Goal: Transaction & Acquisition: Purchase product/service

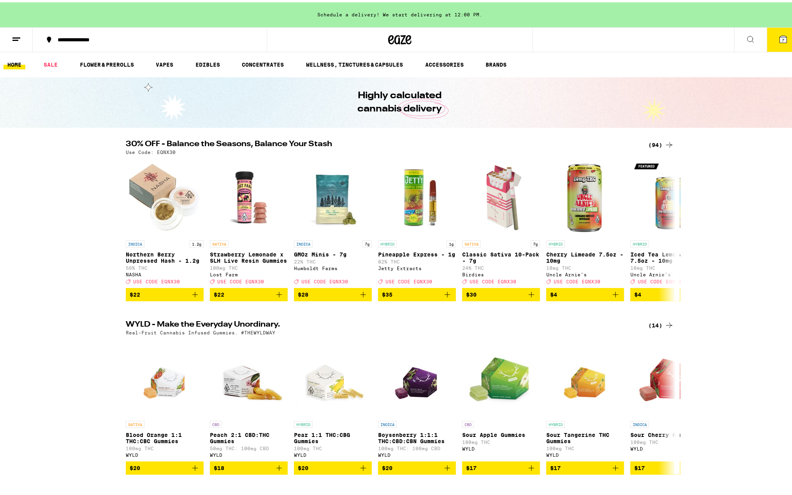
click at [195, 37] on button "7" at bounding box center [783, 37] width 33 height 24
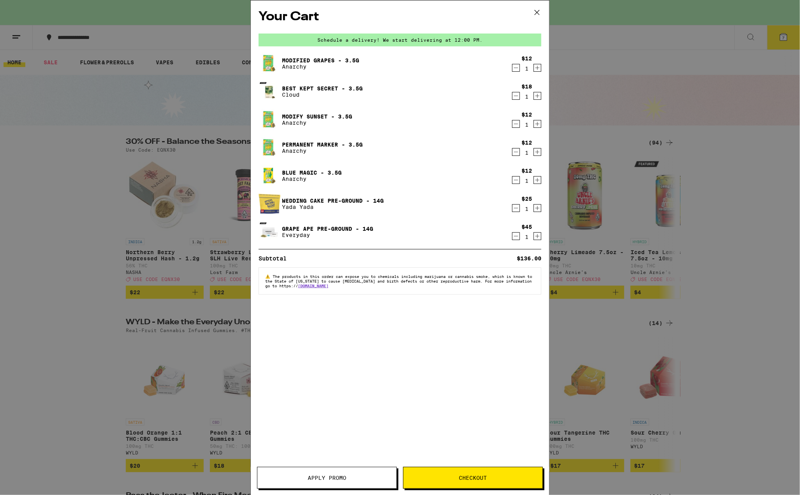
click at [195, 263] on button "Apply Promo" at bounding box center [327, 478] width 140 height 22
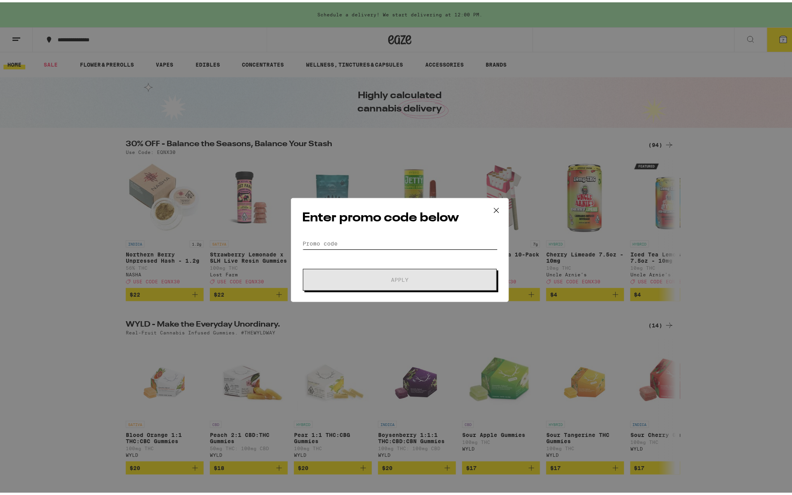
paste input "LIBERTY"
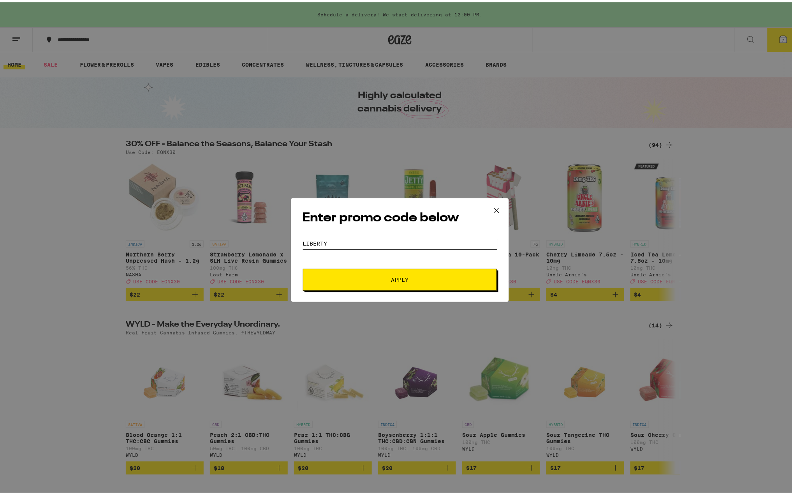
type input "LIBERTY"
click at [195, 263] on span "Apply" at bounding box center [400, 277] width 140 height 5
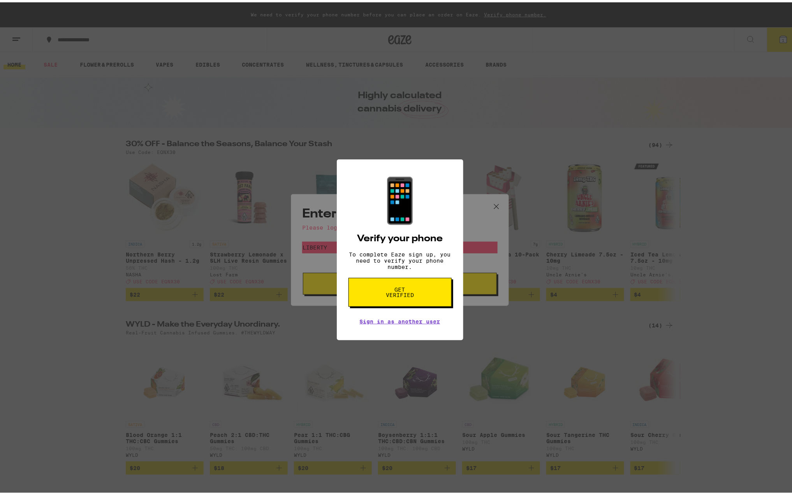
click at [195, 163] on div "📱 Verify your phone To complete Eaze sign up, you need to verify your phone num…" at bounding box center [400, 247] width 800 height 495
click at [195, 206] on div "📱 Verify your phone To complete Eaze sign up, you need to verify your phone num…" at bounding box center [400, 247] width 800 height 495
click at [146, 263] on div "📱 Verify your phone To complete Eaze sign up, you need to verify your phone num…" at bounding box center [400, 247] width 800 height 495
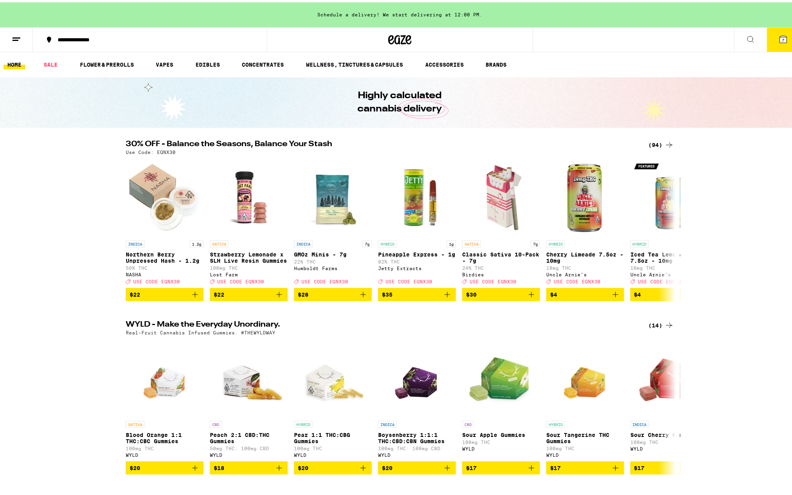
click at [774, 41] on button "7" at bounding box center [783, 37] width 33 height 24
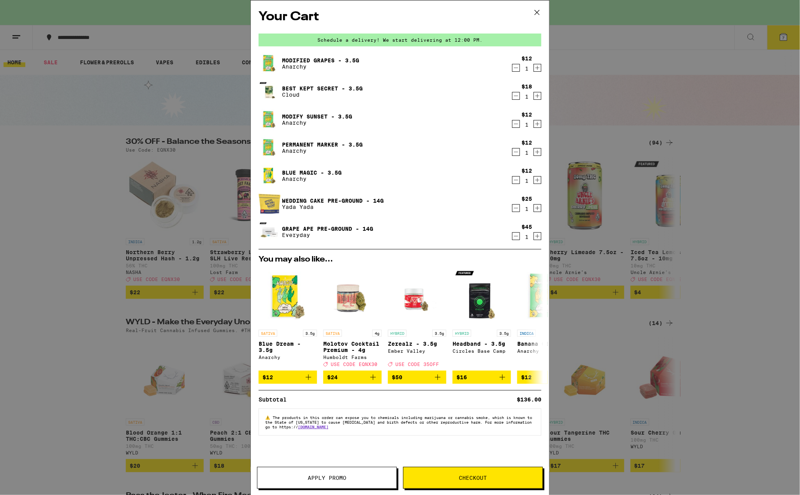
click at [483, 478] on span "Checkout" at bounding box center [473, 477] width 28 height 5
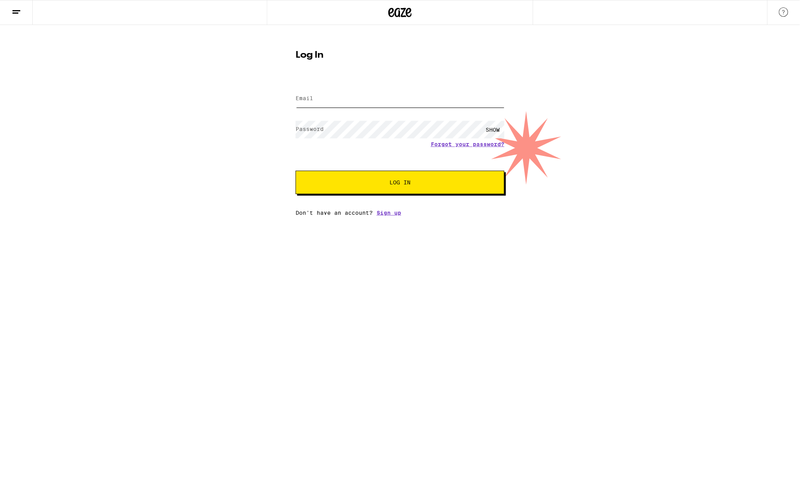
click at [355, 104] on input "Email" at bounding box center [400, 99] width 209 height 18
type input "[EMAIL_ADDRESS][DOMAIN_NAME]"
click at [382, 187] on button "Log In" at bounding box center [400, 182] width 209 height 23
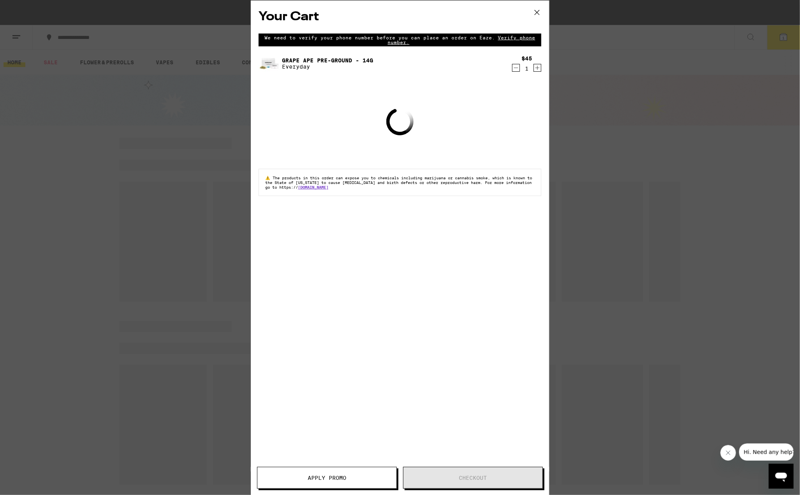
click at [341, 469] on button "Apply Promo" at bounding box center [327, 478] width 140 height 22
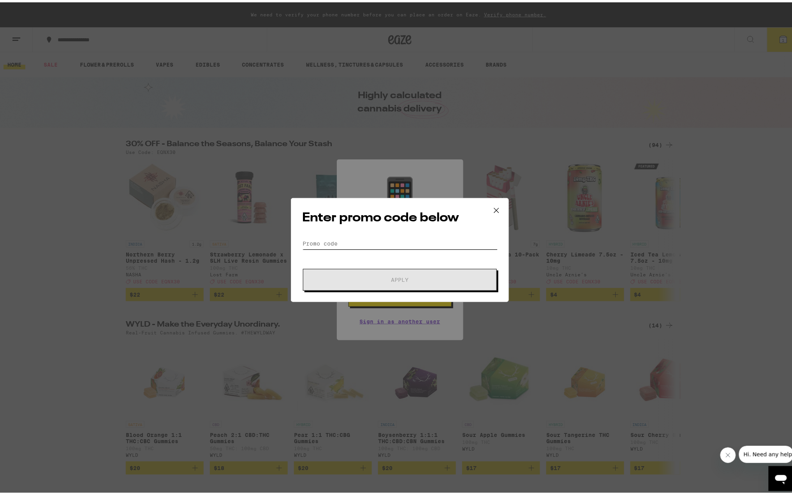
drag, startPoint x: 421, startPoint y: 234, endPoint x: 390, endPoint y: 243, distance: 32.5
paste input "LIBERTY"
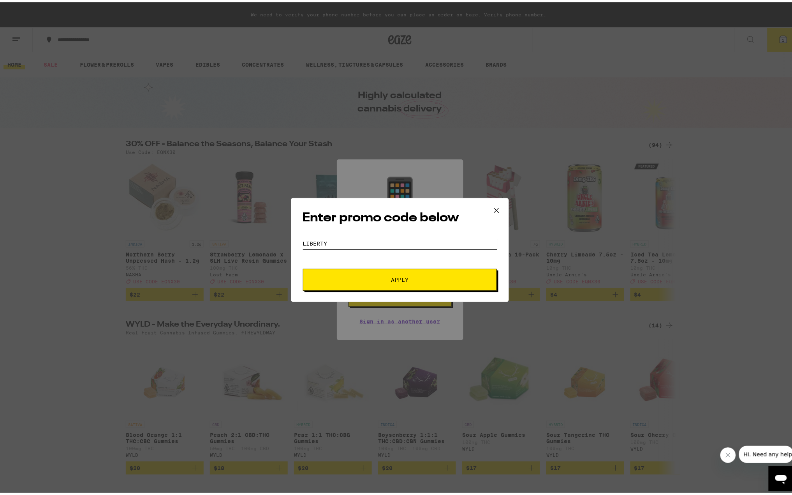
type input "LIBERTY"
click at [402, 275] on span "Apply" at bounding box center [401, 277] width 18 height 5
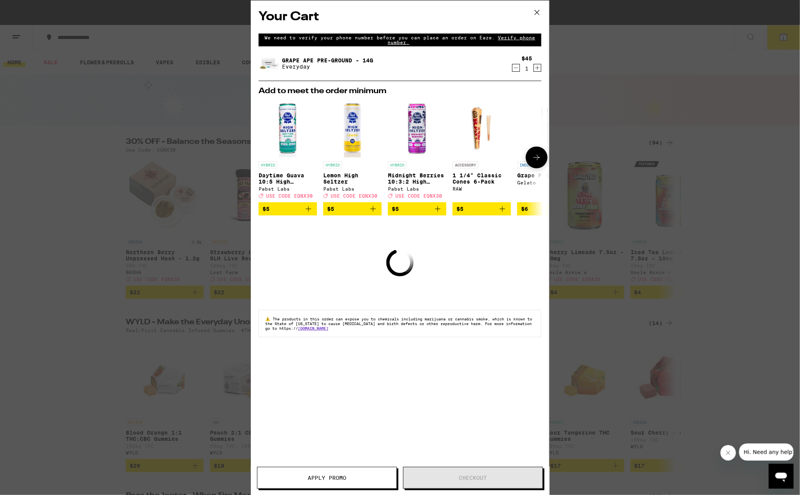
click at [429, 213] on span "$5" at bounding box center [417, 208] width 51 height 9
click at [474, 209] on div "ACCESSORY 1 1/4" Classic Cones 6-Pack RAW $5" at bounding box center [482, 157] width 58 height 116
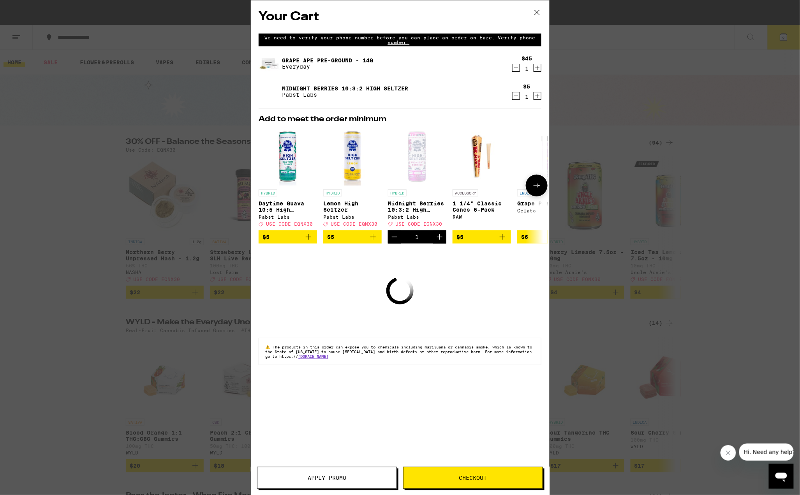
click at [527, 234] on button "$6" at bounding box center [546, 236] width 58 height 13
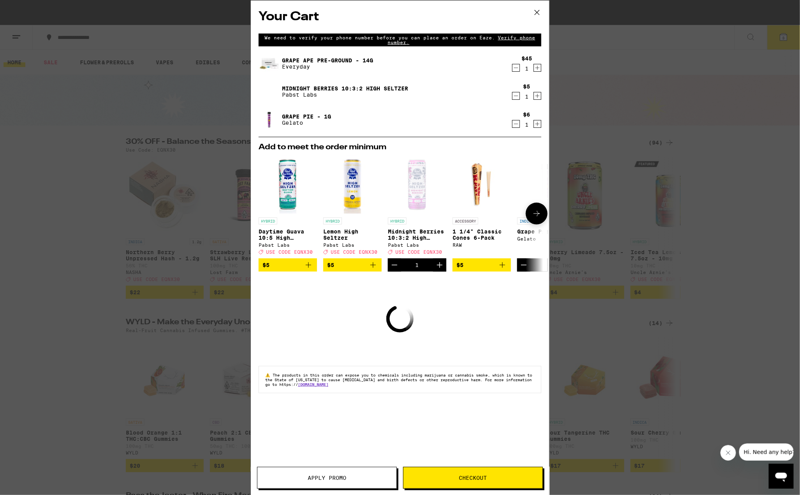
click at [488, 245] on div "RAW" at bounding box center [482, 244] width 58 height 5
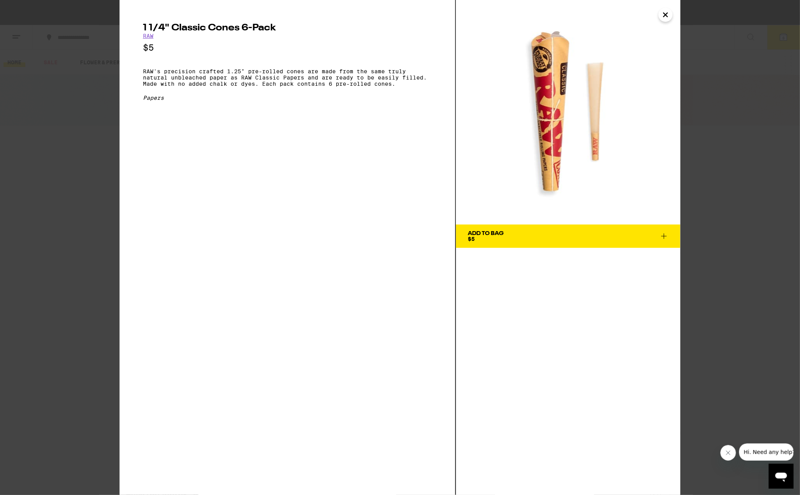
click at [551, 245] on button "Add To Bag $5" at bounding box center [568, 235] width 224 height 23
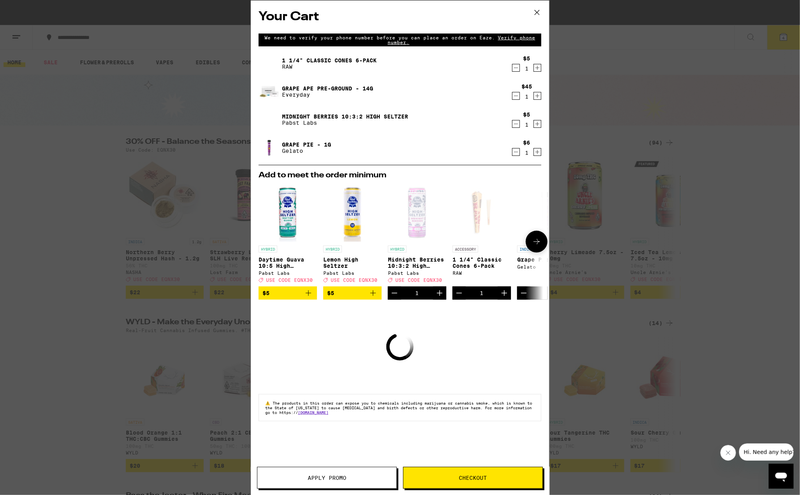
click at [358, 296] on span "$5" at bounding box center [352, 292] width 51 height 9
click at [313, 269] on p "Daytime Guava 10:5 High Seltzer" at bounding box center [288, 262] width 58 height 12
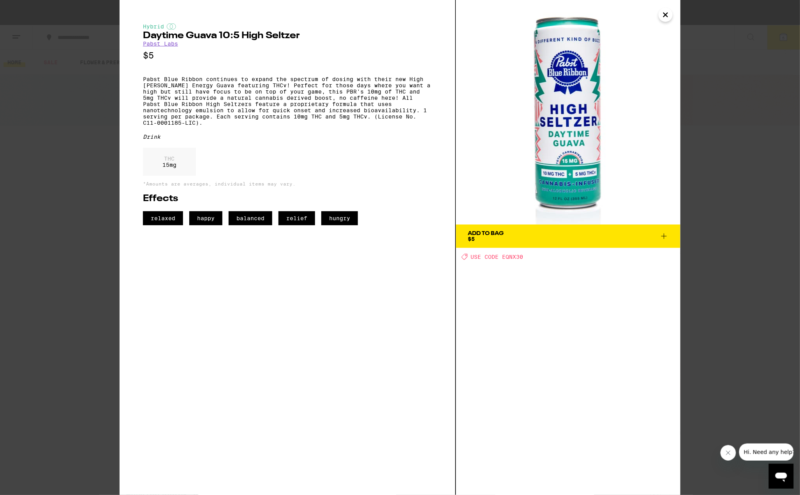
click at [511, 235] on span "Add To Bag $5" at bounding box center [568, 236] width 201 height 11
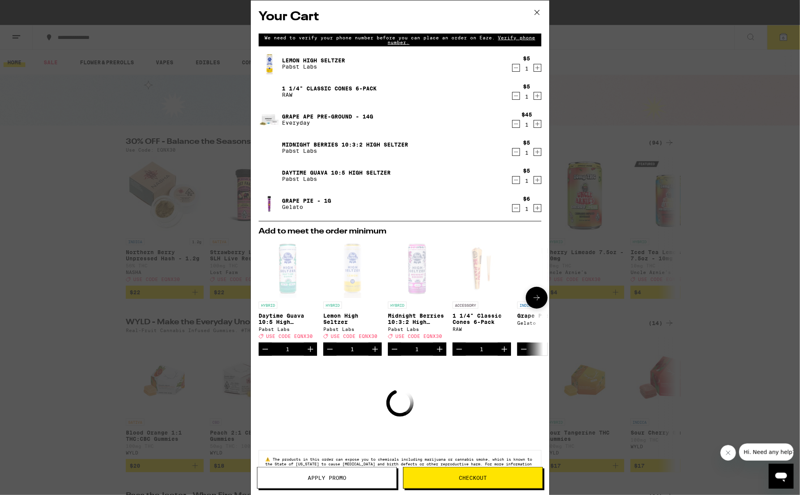
click at [529, 309] on button at bounding box center [537, 298] width 22 height 22
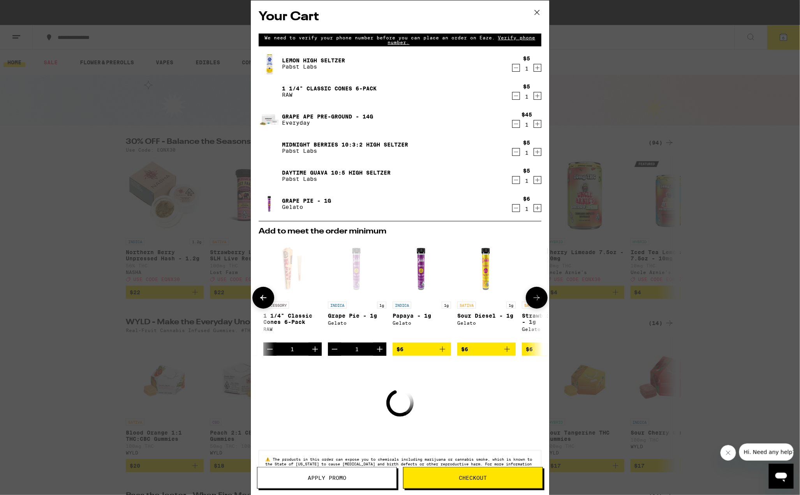
click at [529, 309] on button at bounding box center [537, 298] width 22 height 22
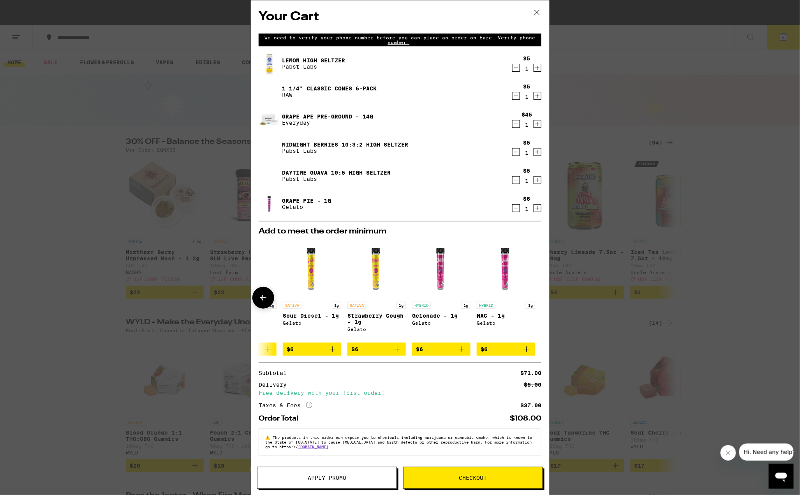
click at [489, 354] on span "$6" at bounding box center [506, 348] width 51 height 9
click at [432, 360] on div "Add to meet the order minimum HYBRID Daytime Guava 10:5 High [PERSON_NAME] [PER…" at bounding box center [400, 291] width 283 height 141
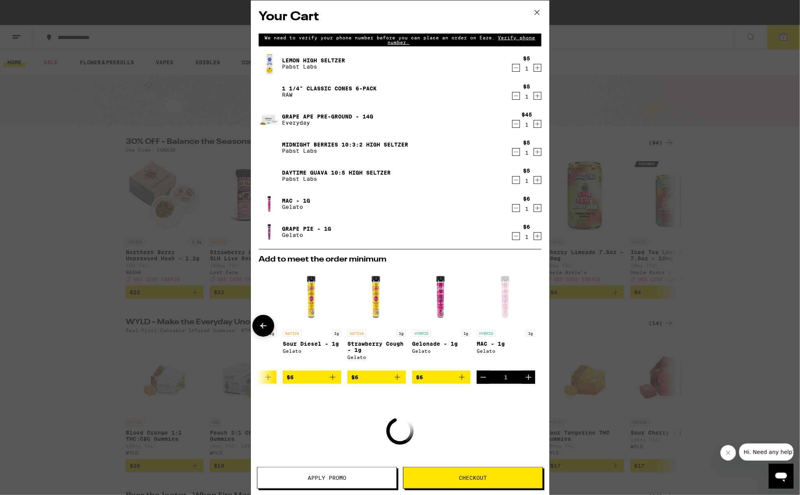
click at [426, 382] on span "$6" at bounding box center [441, 376] width 51 height 9
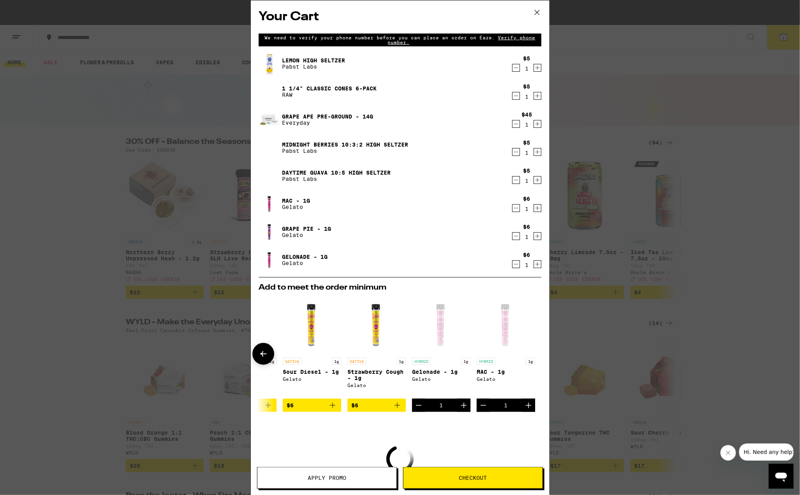
click at [368, 381] on p "Strawberry Cough - 1g" at bounding box center [377, 375] width 58 height 12
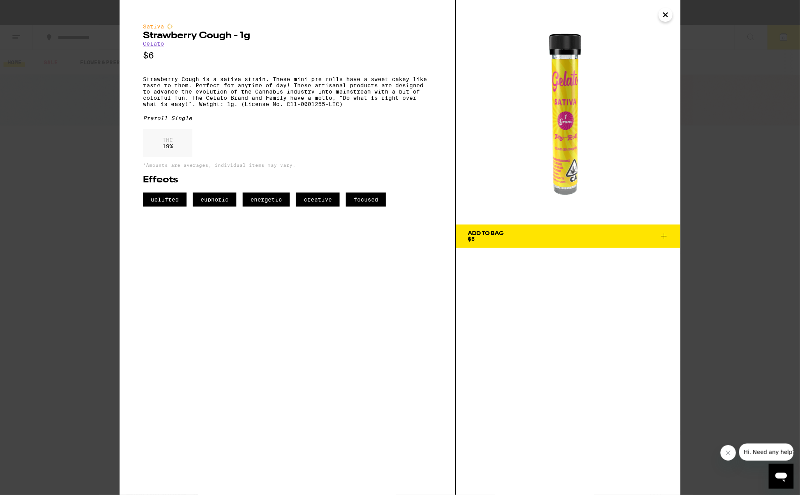
click at [664, 235] on icon at bounding box center [664, 235] width 5 height 5
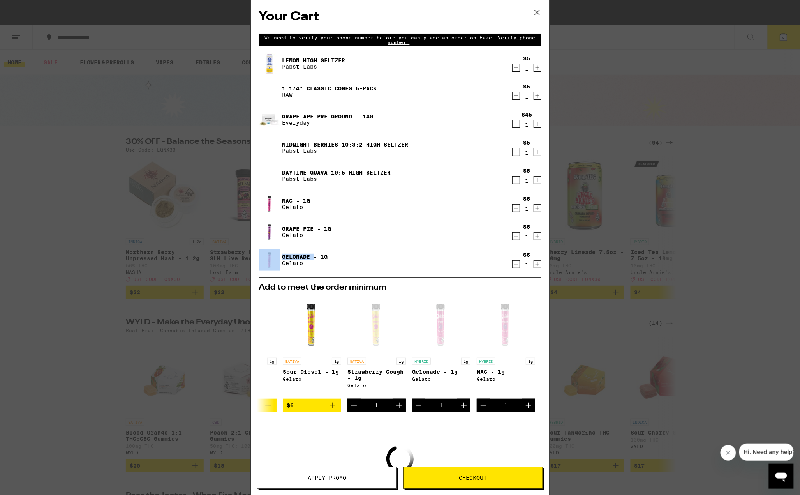
click at [664, 235] on div "Your Cart We need to verify your phone number before you can place an order on …" at bounding box center [400, 247] width 800 height 495
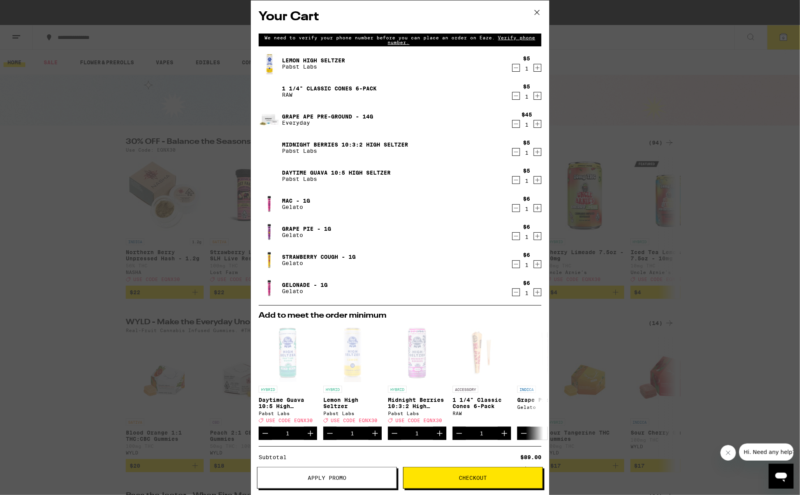
click at [340, 477] on span "Apply Promo" at bounding box center [327, 477] width 39 height 5
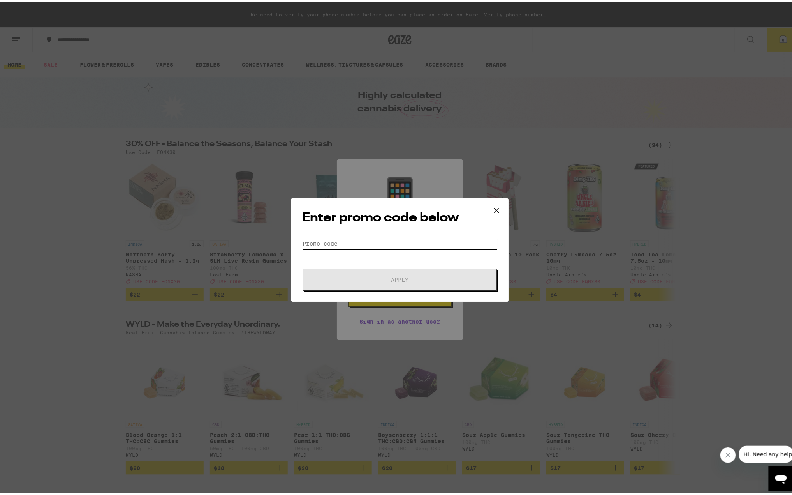
paste input "LIBERTY"
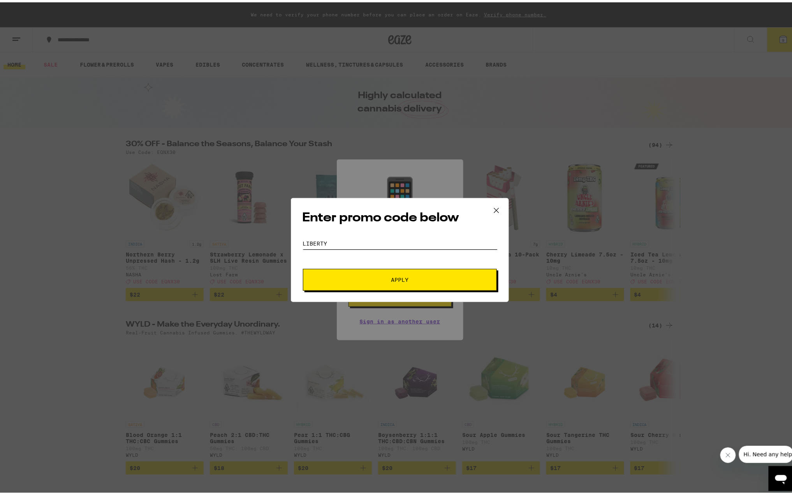
type input "LIBERTY"
click at [399, 278] on span "Apply" at bounding box center [401, 277] width 18 height 5
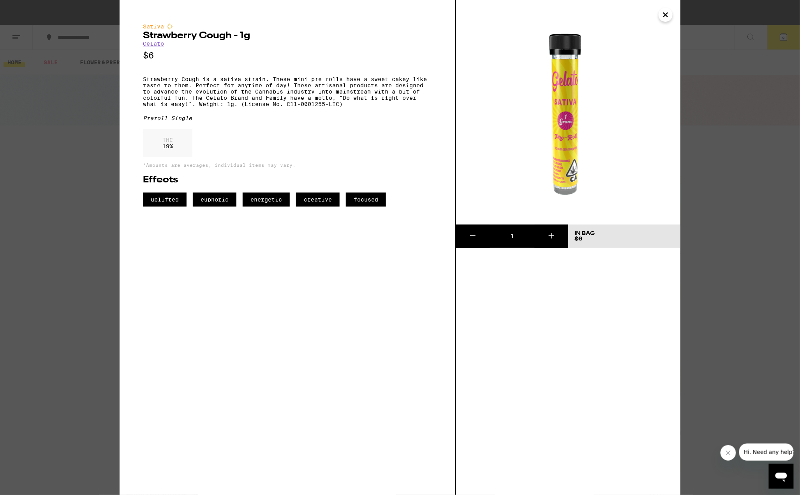
click at [553, 238] on icon at bounding box center [551, 235] width 9 height 9
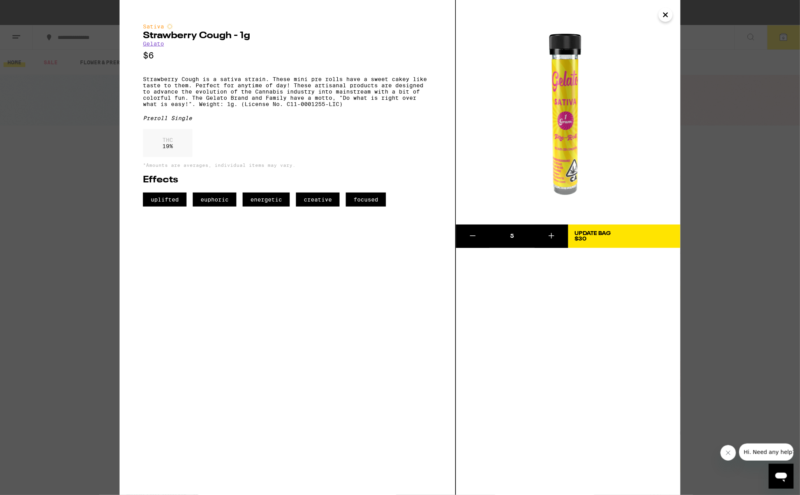
click at [553, 238] on icon at bounding box center [551, 235] width 9 height 9
click at [148, 13] on div "Sativa Strawberry Cough - 1g Gelato $6 Strawberry Cough is a sativa strain. The…" at bounding box center [288, 247] width 337 height 495
click at [666, 16] on icon "Close" at bounding box center [666, 15] width 4 height 4
